Goal: Check status: Check status

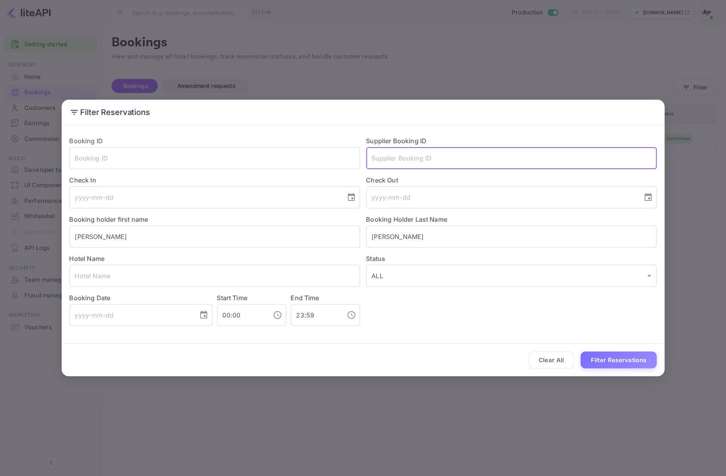
click at [425, 164] on input "text" at bounding box center [511, 158] width 290 height 22
paste input "9189542"
type input "9189542"
click at [418, 244] on input "[PERSON_NAME]" at bounding box center [511, 237] width 290 height 22
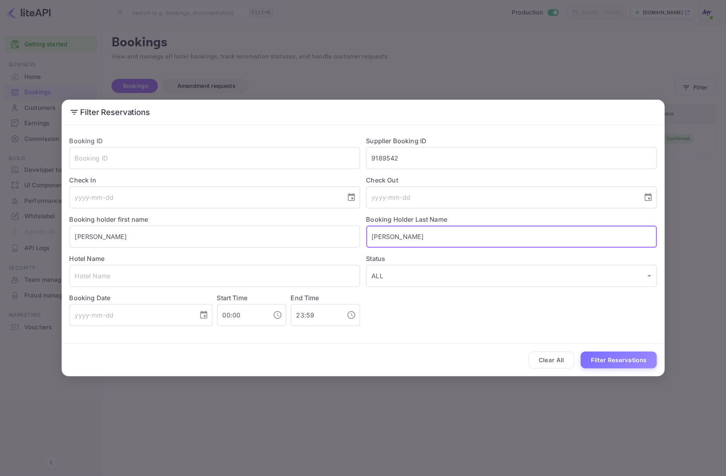
click at [419, 243] on input "[PERSON_NAME]" at bounding box center [511, 237] width 290 height 22
click at [255, 228] on input "[PERSON_NAME]" at bounding box center [214, 237] width 290 height 22
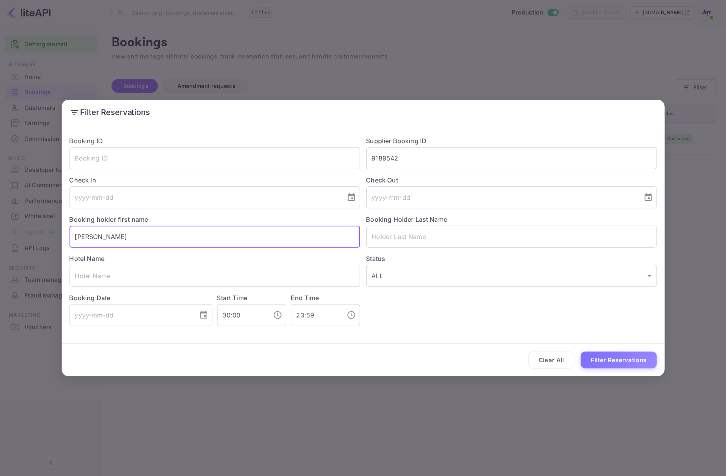
click at [255, 228] on input "[PERSON_NAME]" at bounding box center [214, 237] width 290 height 22
click at [622, 367] on button "Filter Reservations" at bounding box center [619, 360] width 76 height 17
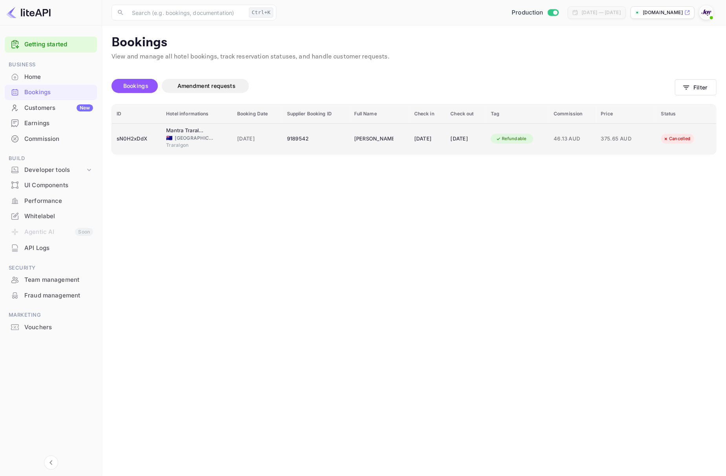
click at [147, 141] on div "sN0H2xDdX" at bounding box center [137, 139] width 40 height 13
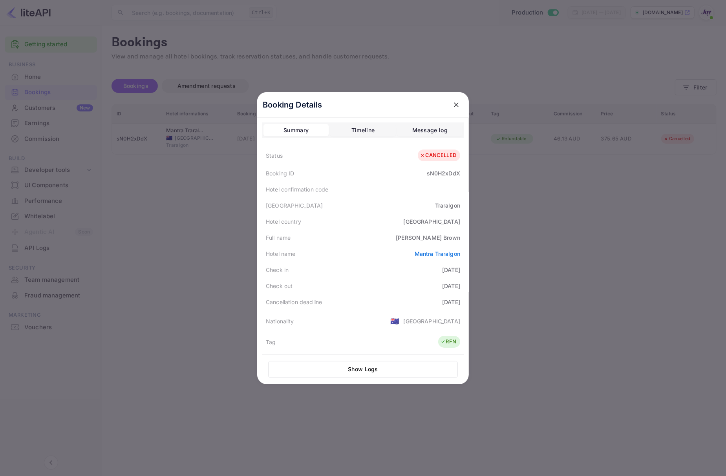
click at [449, 239] on div "[PERSON_NAME]" at bounding box center [428, 238] width 64 height 8
copy div "Brown"
